Goal: Task Accomplishment & Management: Manage account settings

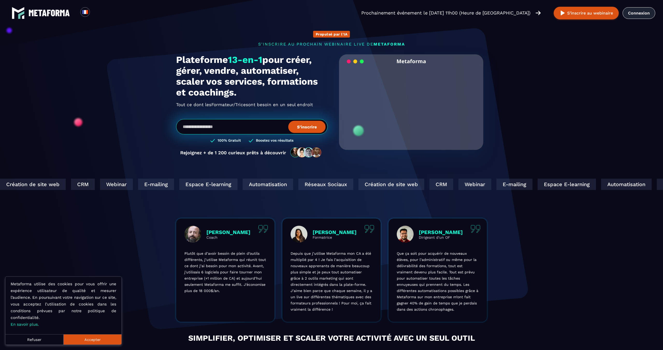
click at [643, 15] on link "Connexion" at bounding box center [639, 13] width 33 height 12
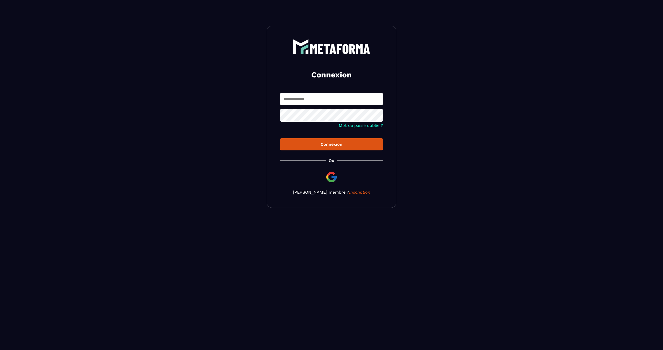
type input "**********"
click at [318, 148] on button "Connexion" at bounding box center [331, 144] width 103 height 12
